Goal: Task Accomplishment & Management: Complete application form

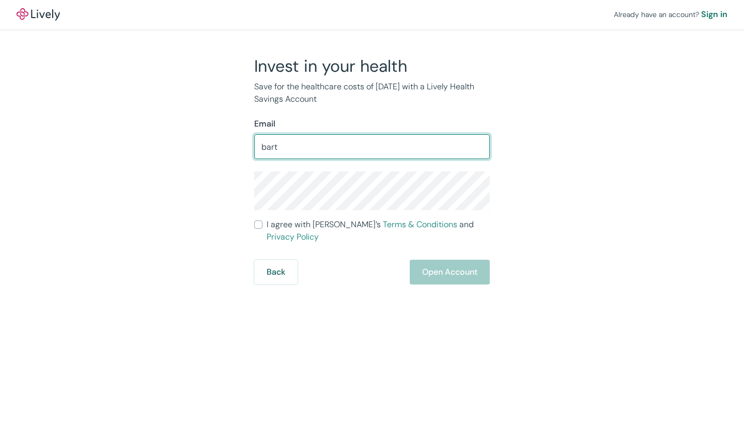
type input "[EMAIL_ADDRESS][DOMAIN_NAME]"
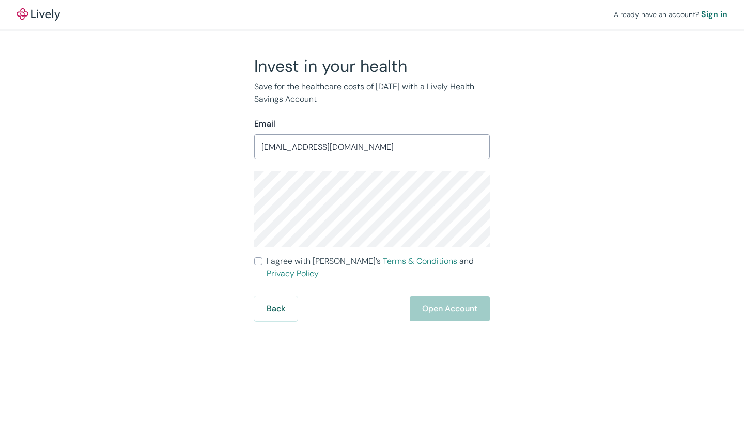
click at [254, 262] on input "I agree with Lively’s Terms & Conditions and Privacy Policy" at bounding box center [258, 261] width 8 height 8
checkbox input "true"
click at [456, 296] on button "Open Account" at bounding box center [450, 308] width 80 height 25
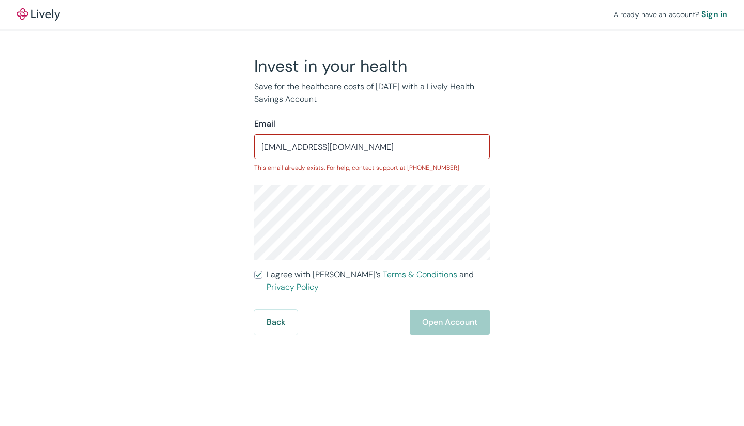
click at [719, 16] on div "Sign in" at bounding box center [714, 14] width 26 height 12
